Goal: Find specific page/section: Find specific page/section

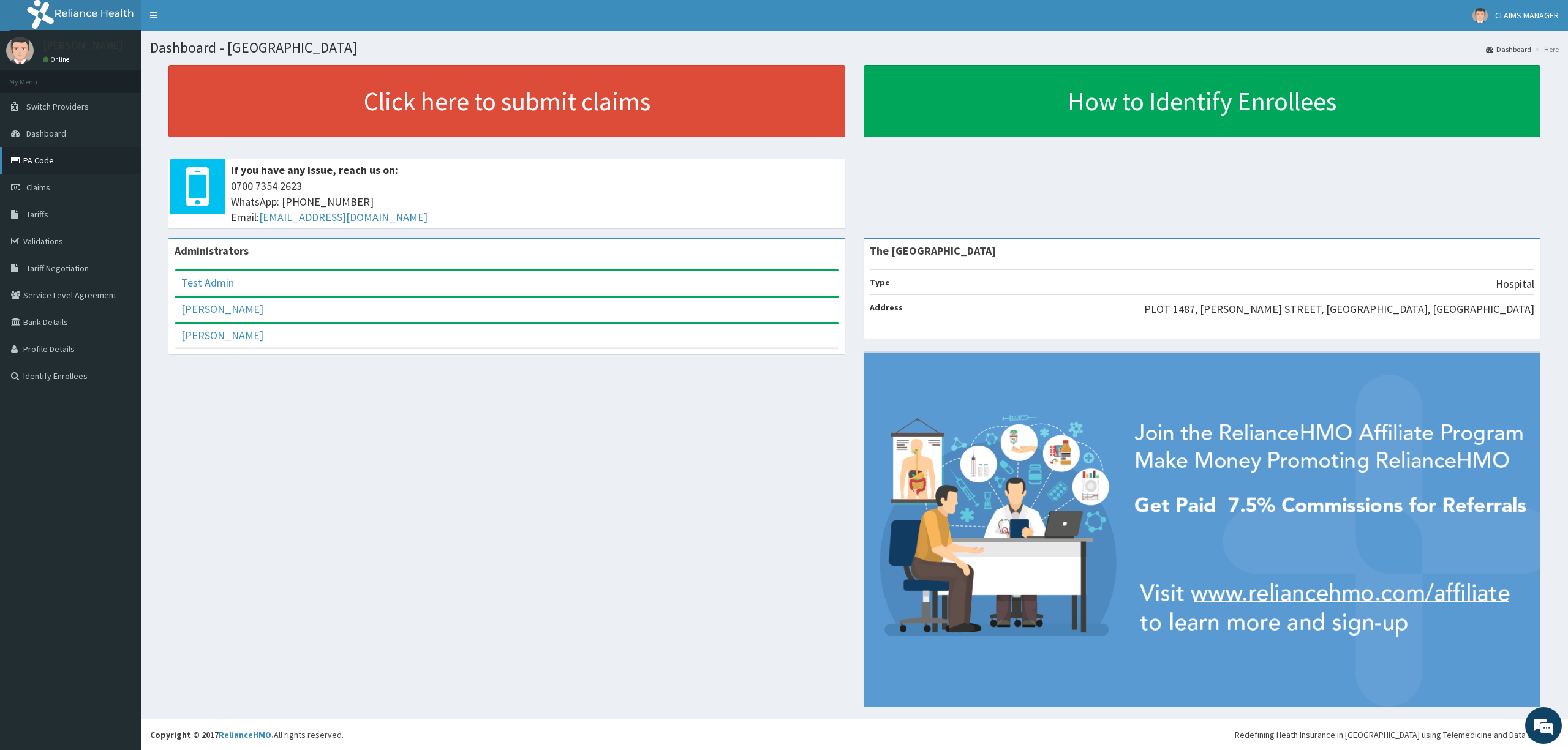
click at [35, 167] on link "PA Code" at bounding box center [70, 161] width 141 height 27
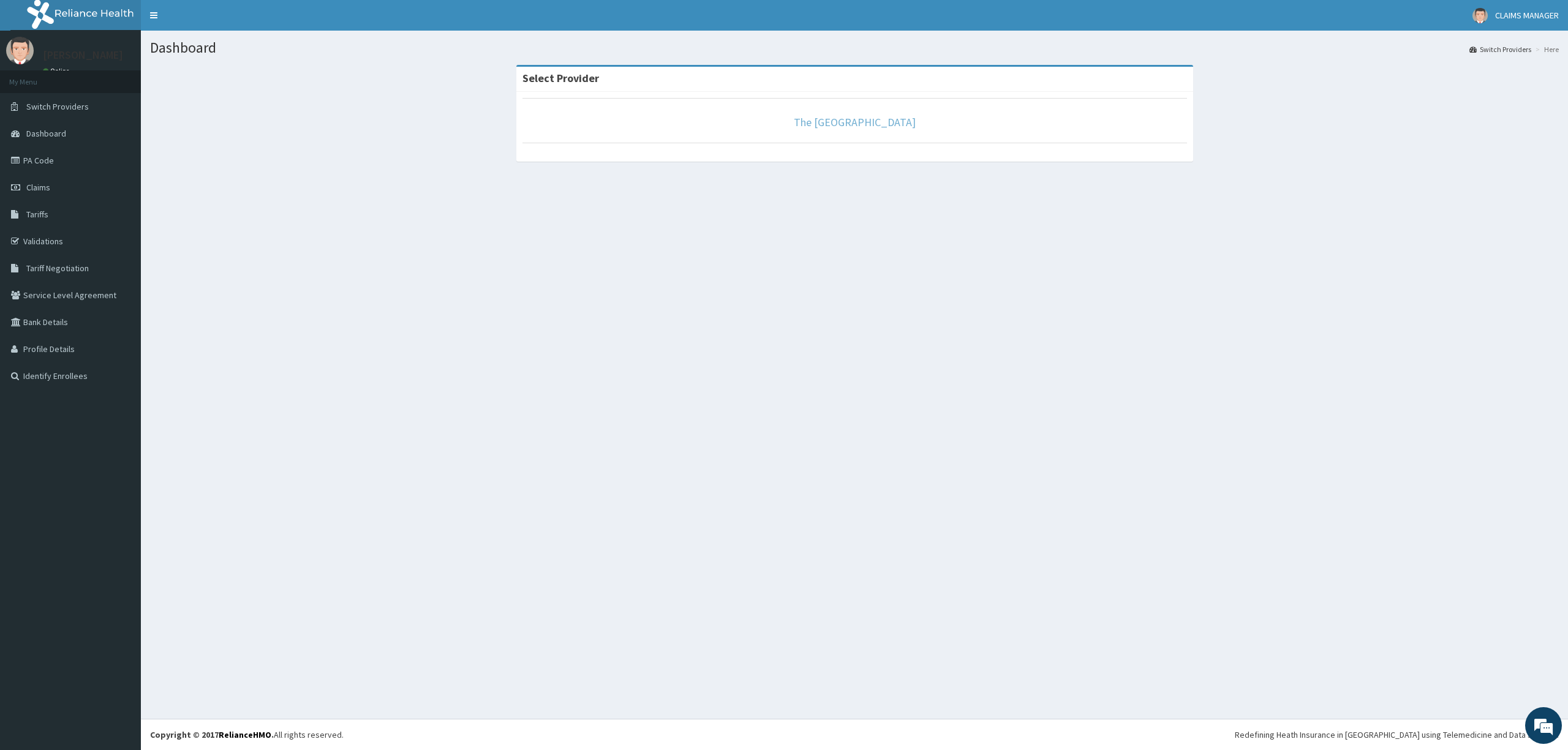
click at [869, 121] on link "The Limi Hospital" at bounding box center [854, 122] width 122 height 14
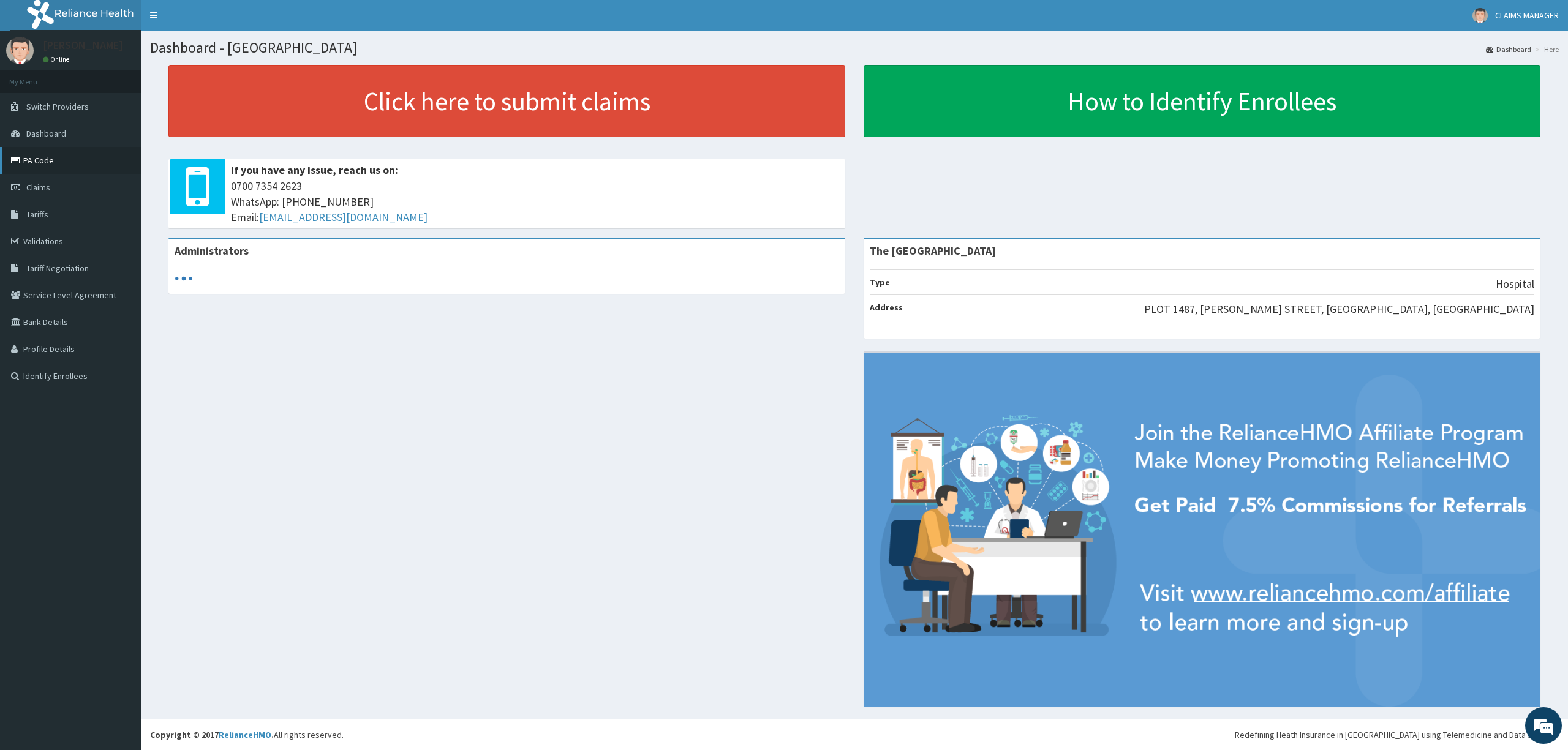
click at [47, 162] on link "PA Code" at bounding box center [70, 161] width 141 height 27
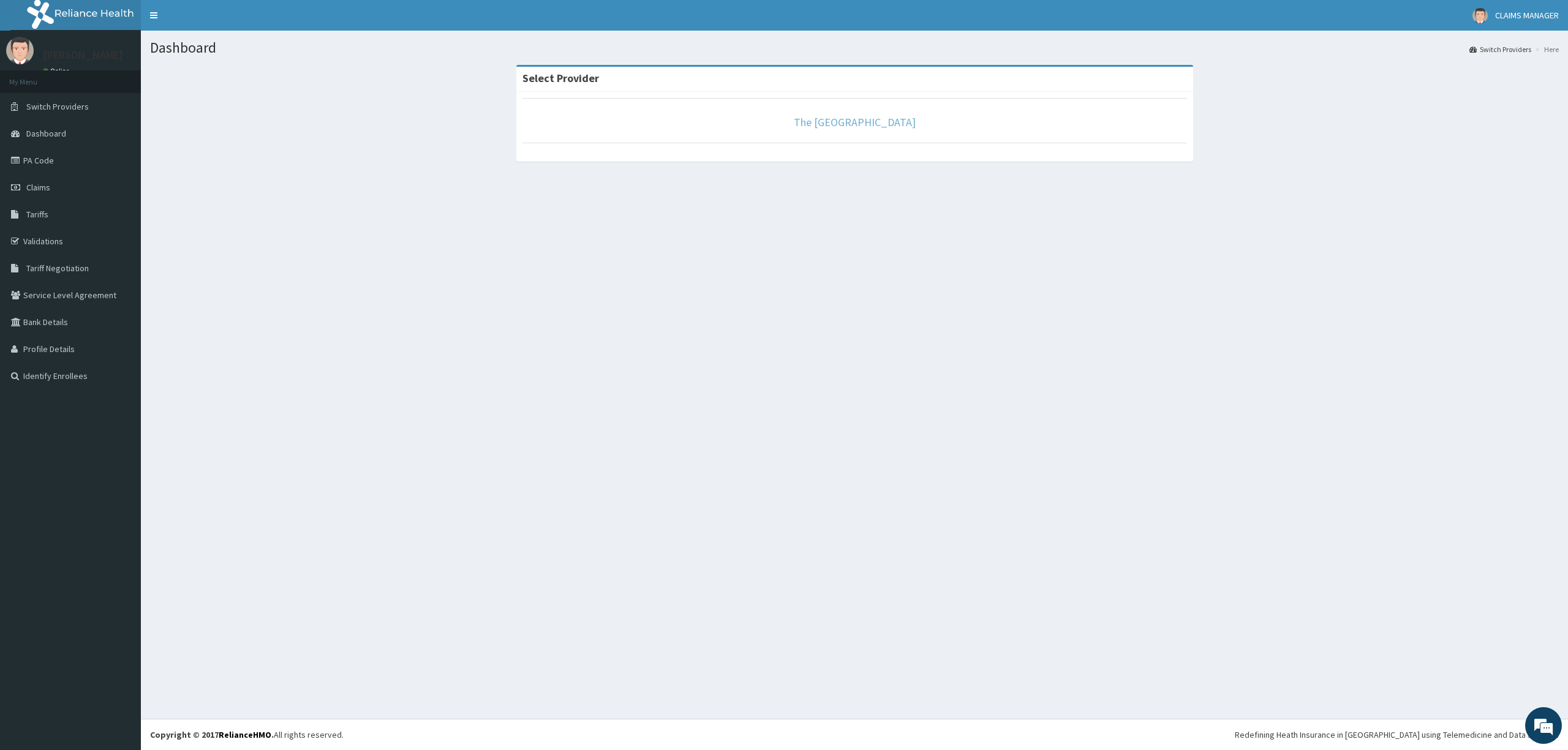
click at [818, 125] on link "The Limi Hospital" at bounding box center [854, 122] width 122 height 14
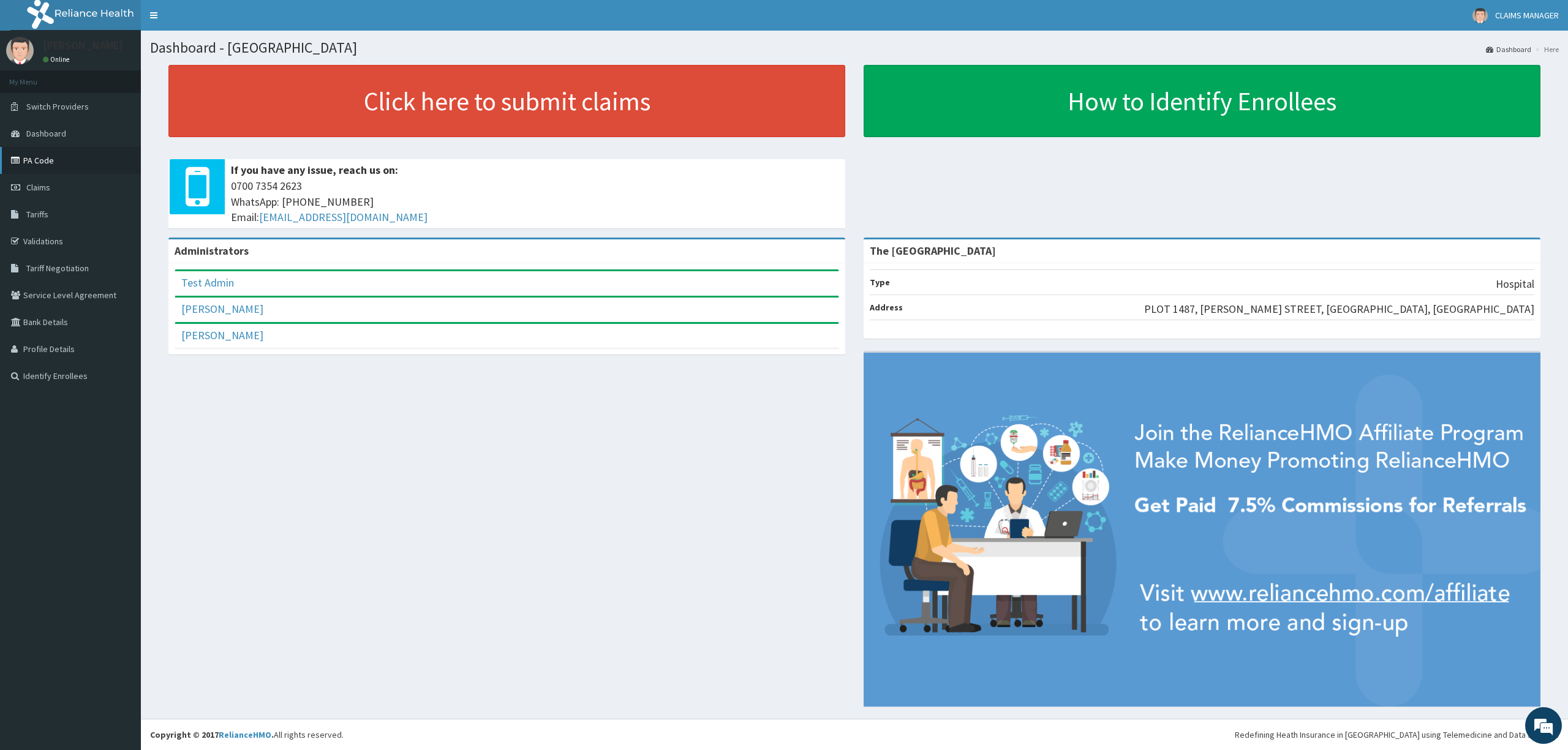
click at [32, 165] on link "PA Code" at bounding box center [70, 161] width 141 height 27
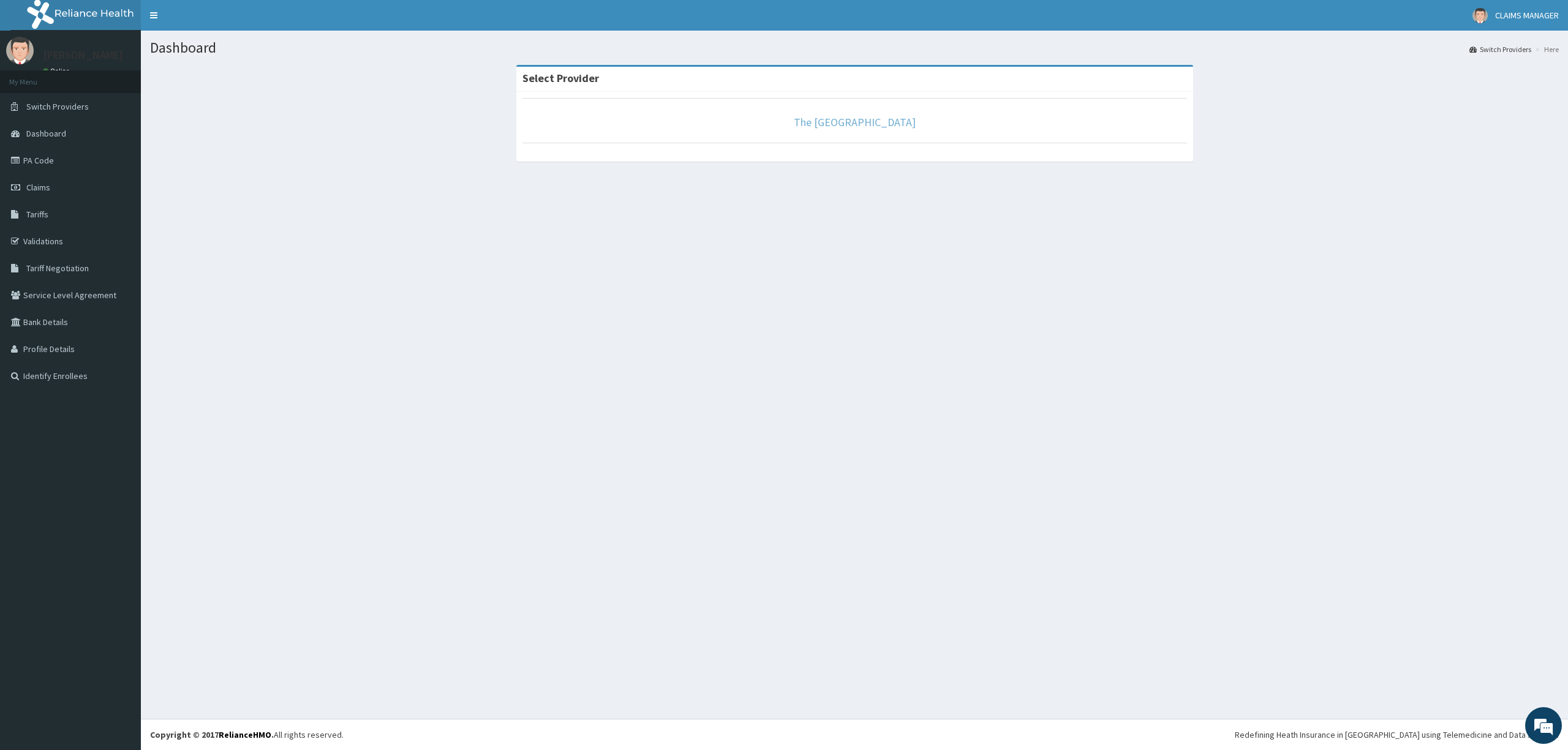
click at [865, 123] on link "The [GEOGRAPHIC_DATA]" at bounding box center [854, 122] width 122 height 14
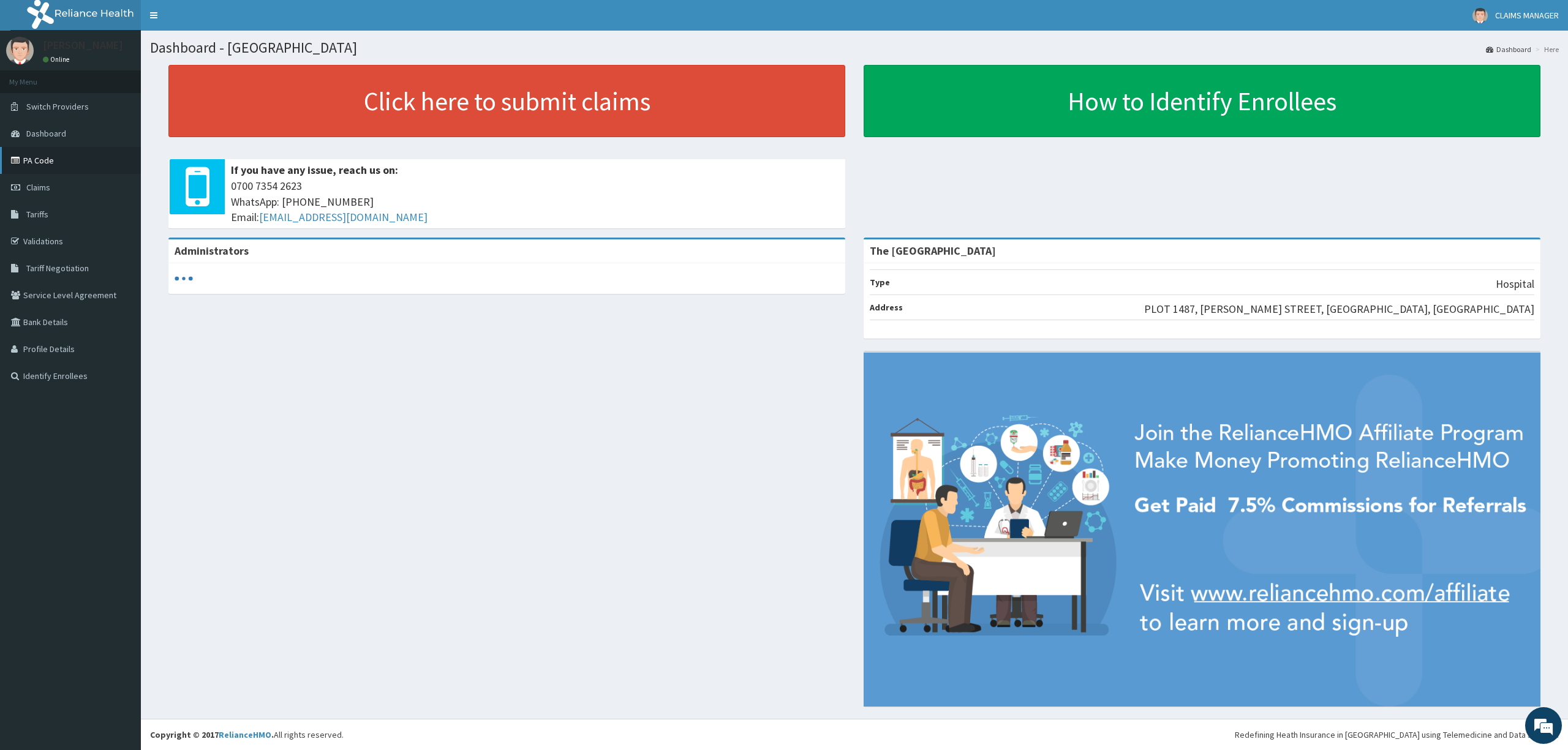
click at [33, 167] on link "PA Code" at bounding box center [70, 161] width 141 height 27
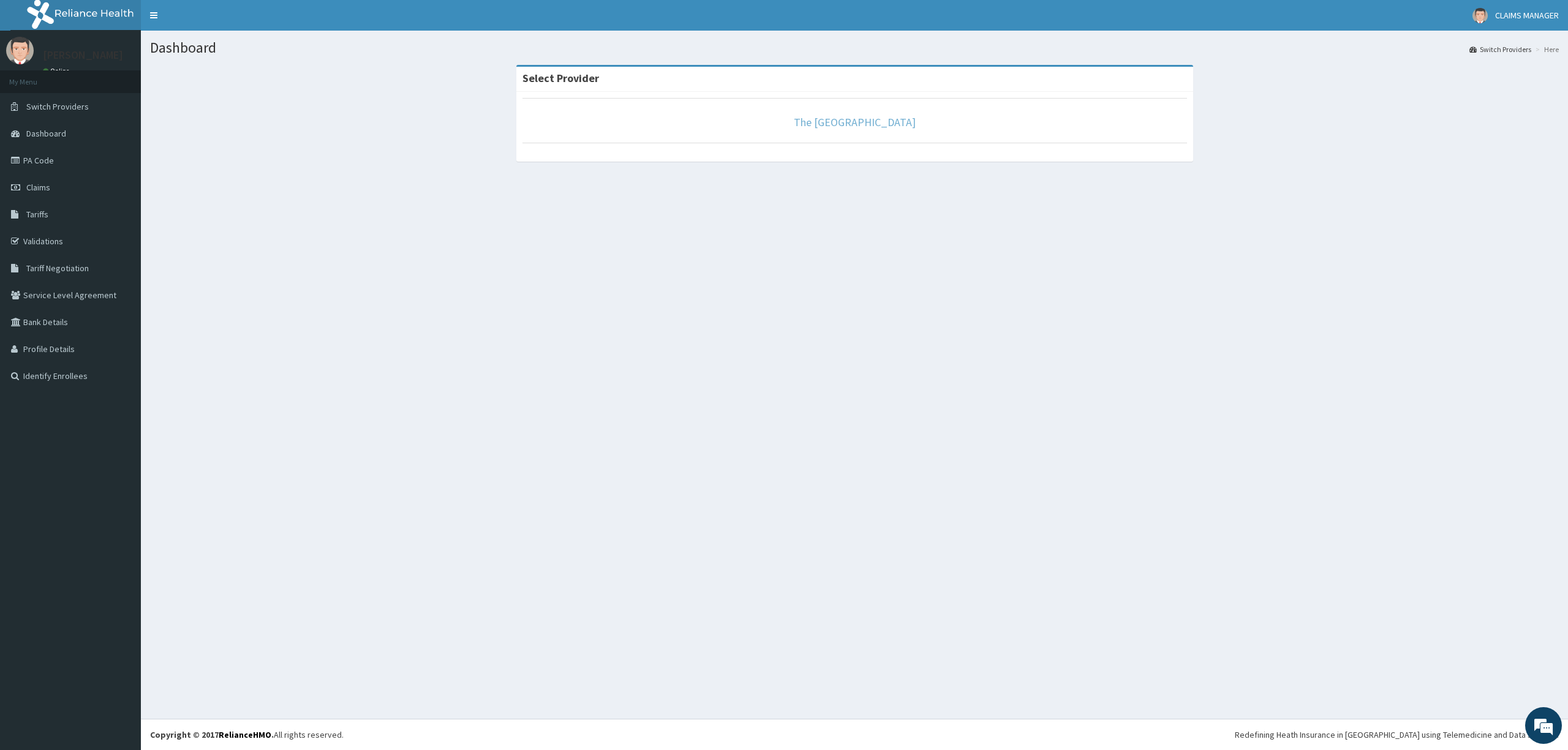
click at [824, 123] on link "The [GEOGRAPHIC_DATA]" at bounding box center [854, 122] width 122 height 14
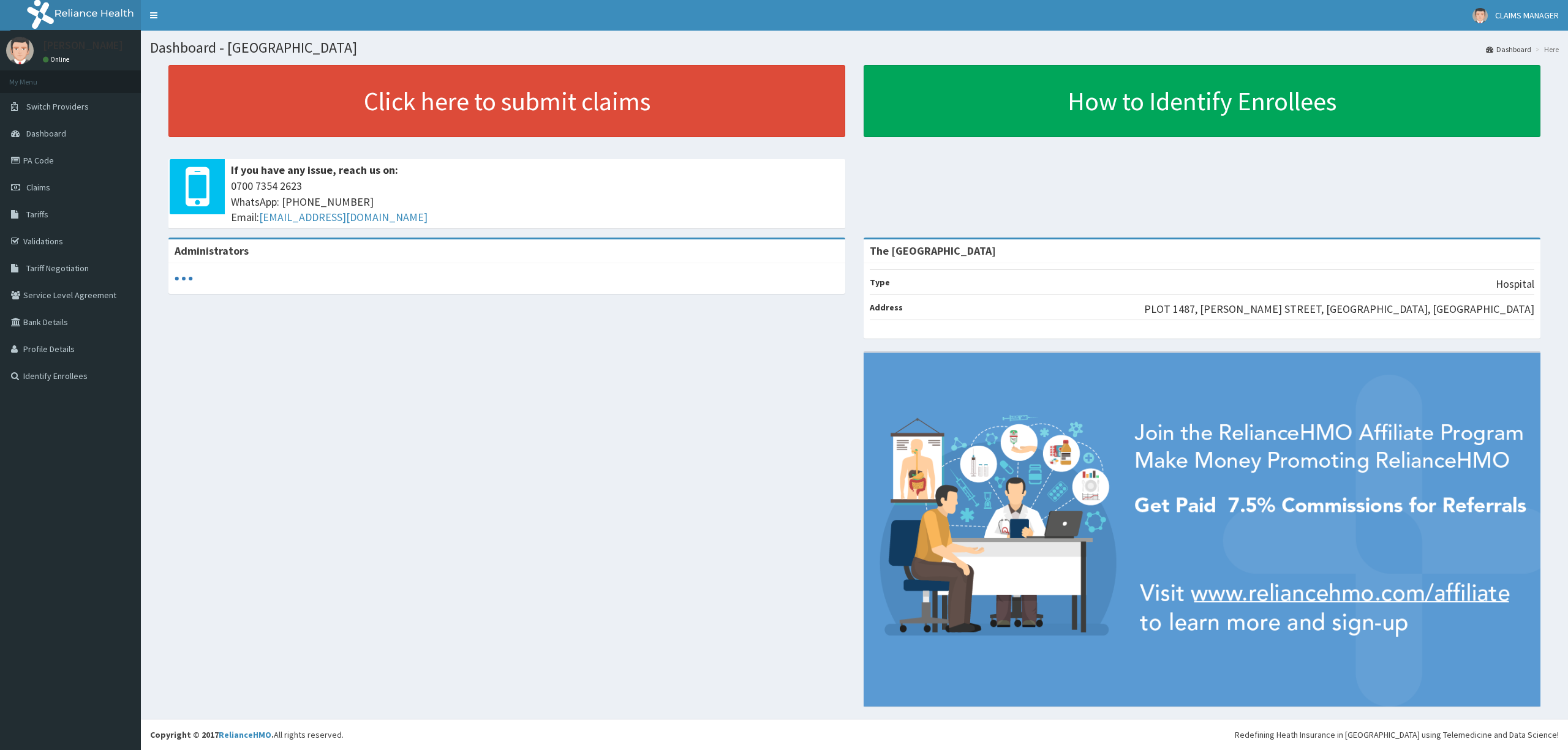
click at [45, 159] on link "PA Code" at bounding box center [70, 161] width 141 height 27
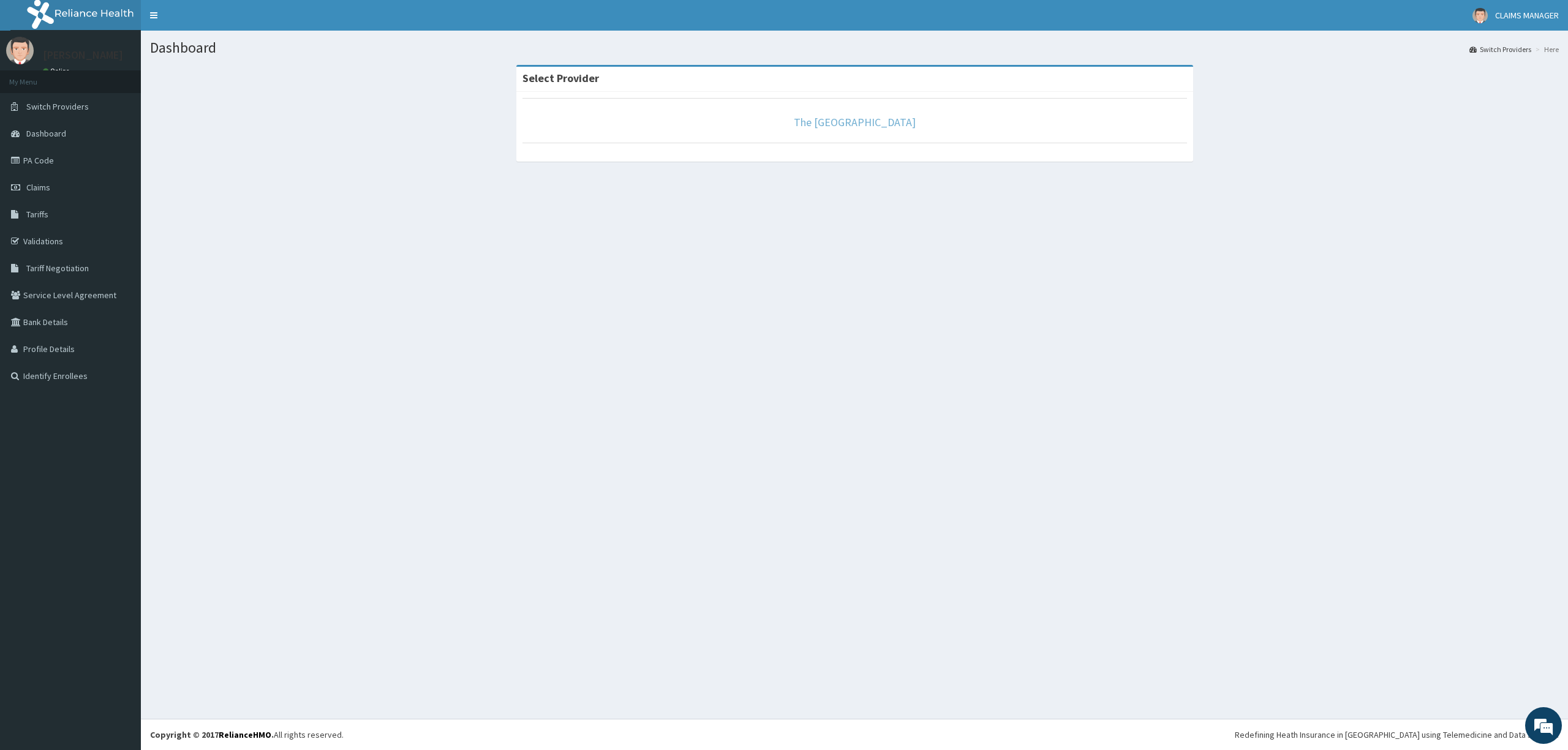
click at [829, 125] on link "The [GEOGRAPHIC_DATA]" at bounding box center [854, 122] width 122 height 14
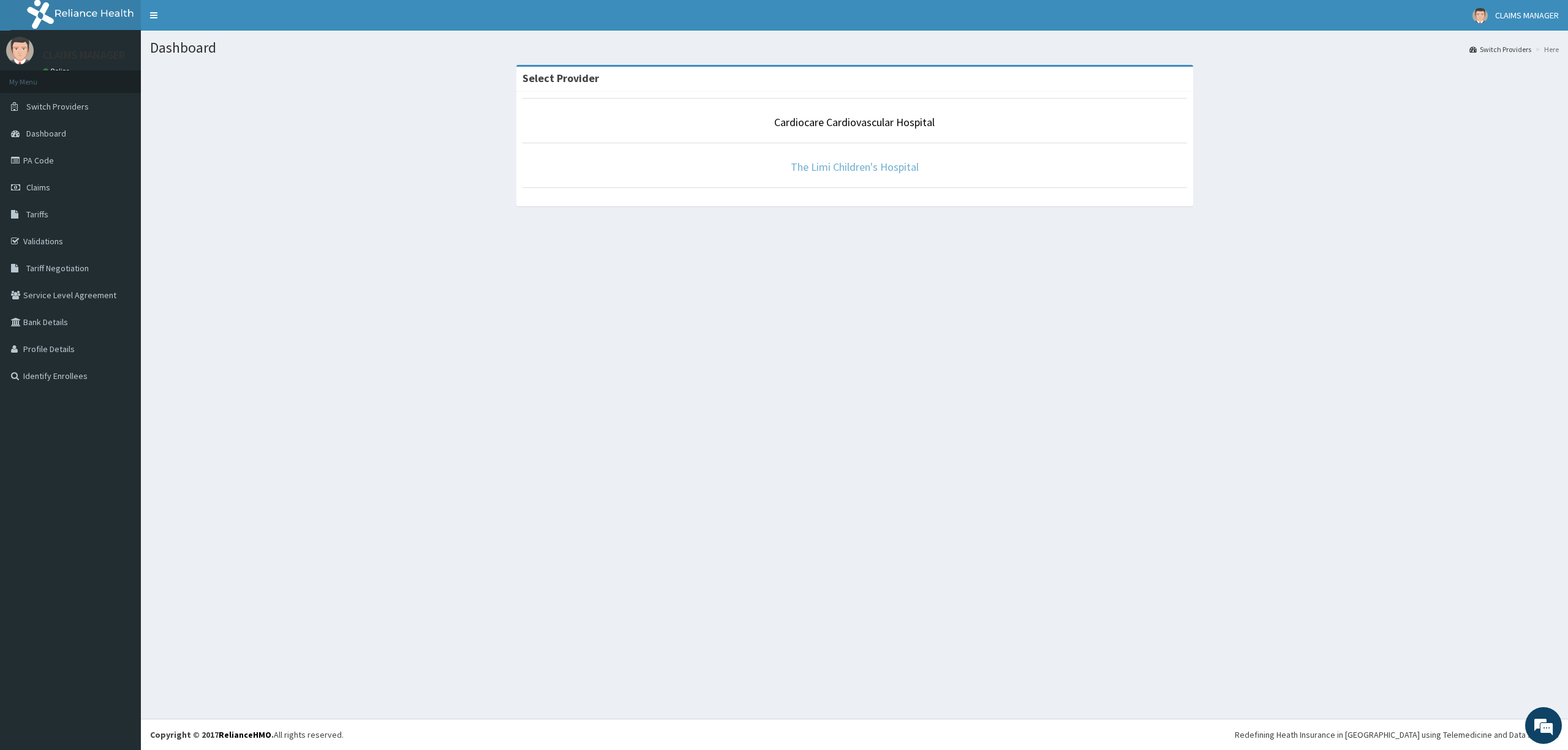
click at [861, 172] on link "The Limi Children's Hospital" at bounding box center [854, 167] width 128 height 14
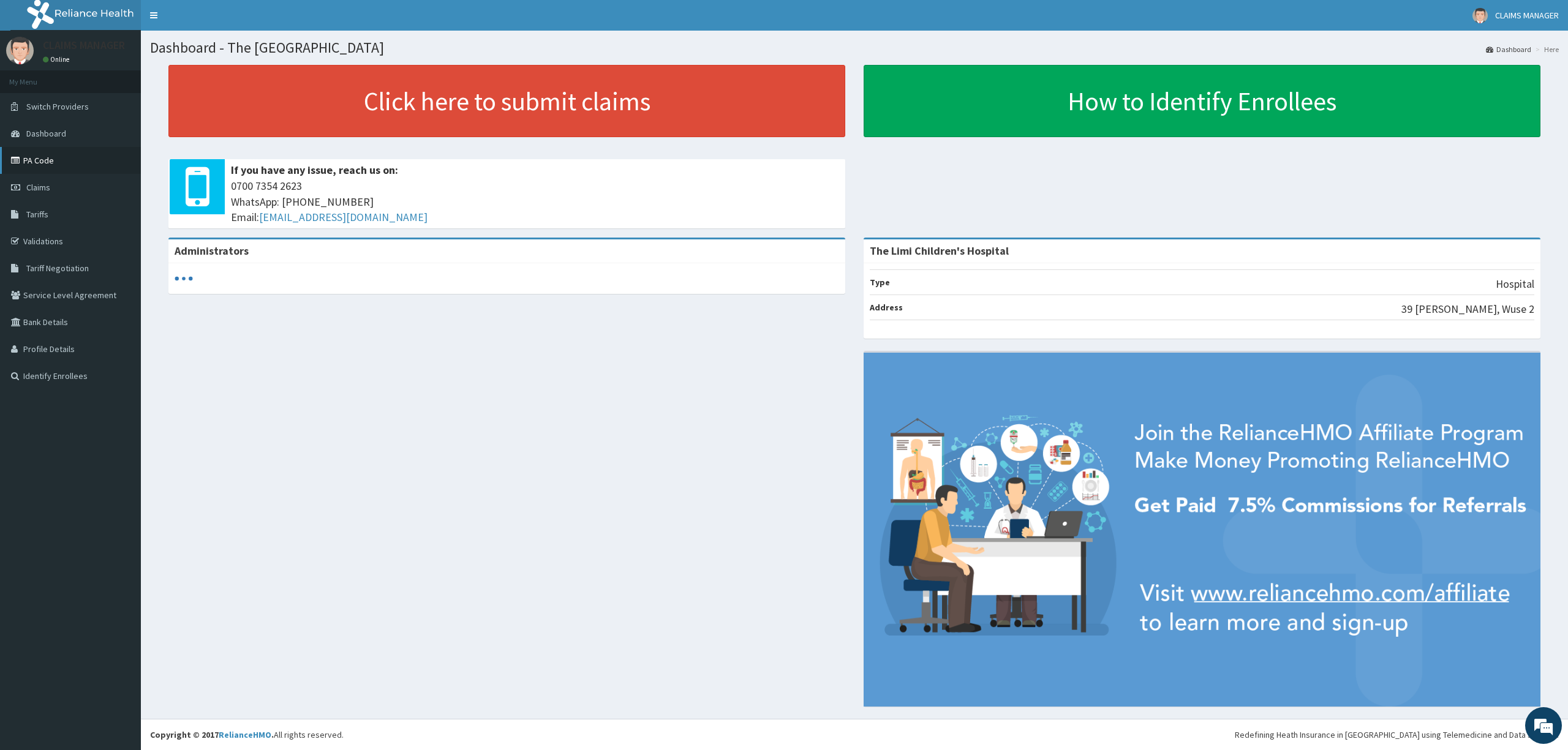
click at [49, 162] on link "PA Code" at bounding box center [70, 161] width 141 height 27
